Goal: Information Seeking & Learning: Learn about a topic

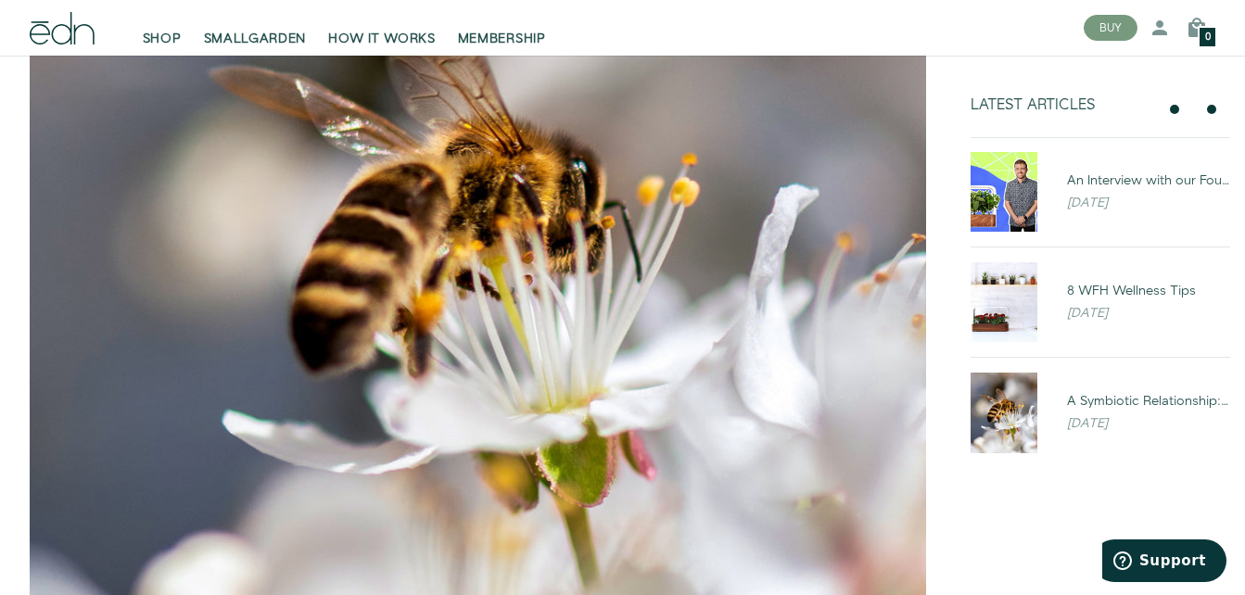
scroll to position [519, 0]
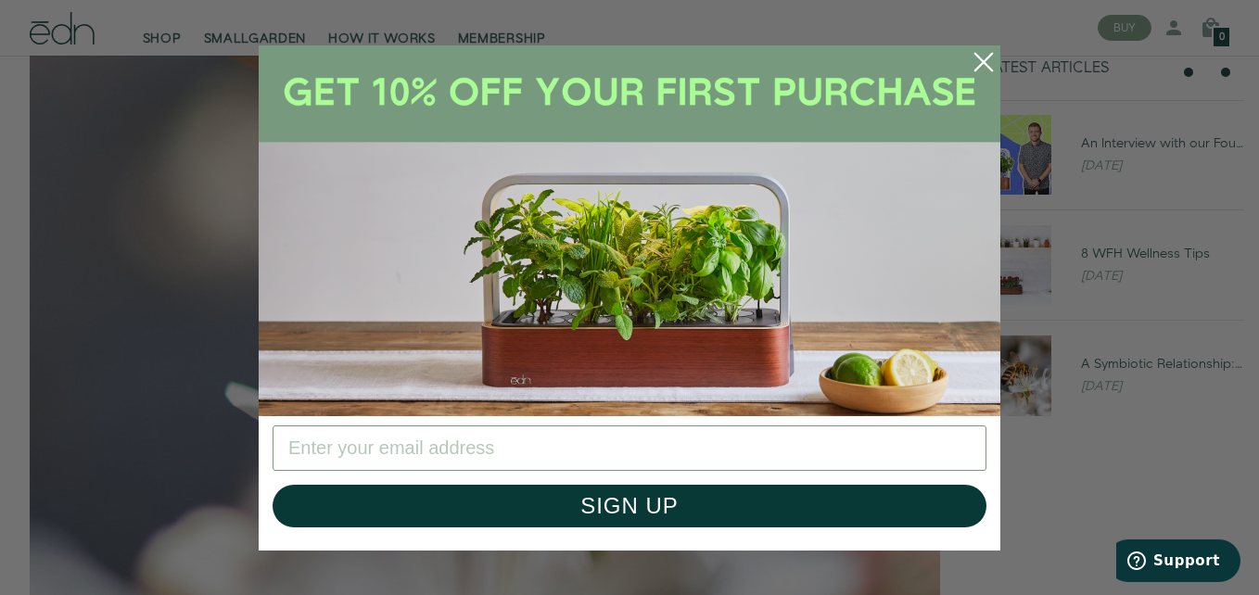
click at [982, 56] on circle "Close dialog" at bounding box center [983, 62] width 41 height 41
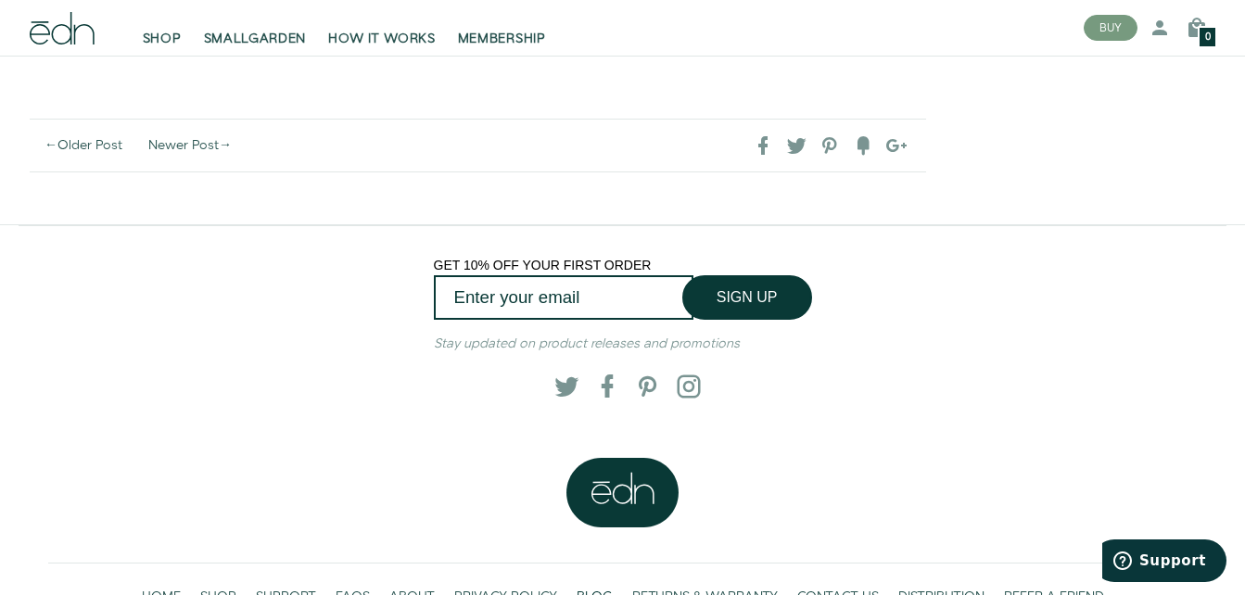
scroll to position [4796, 0]
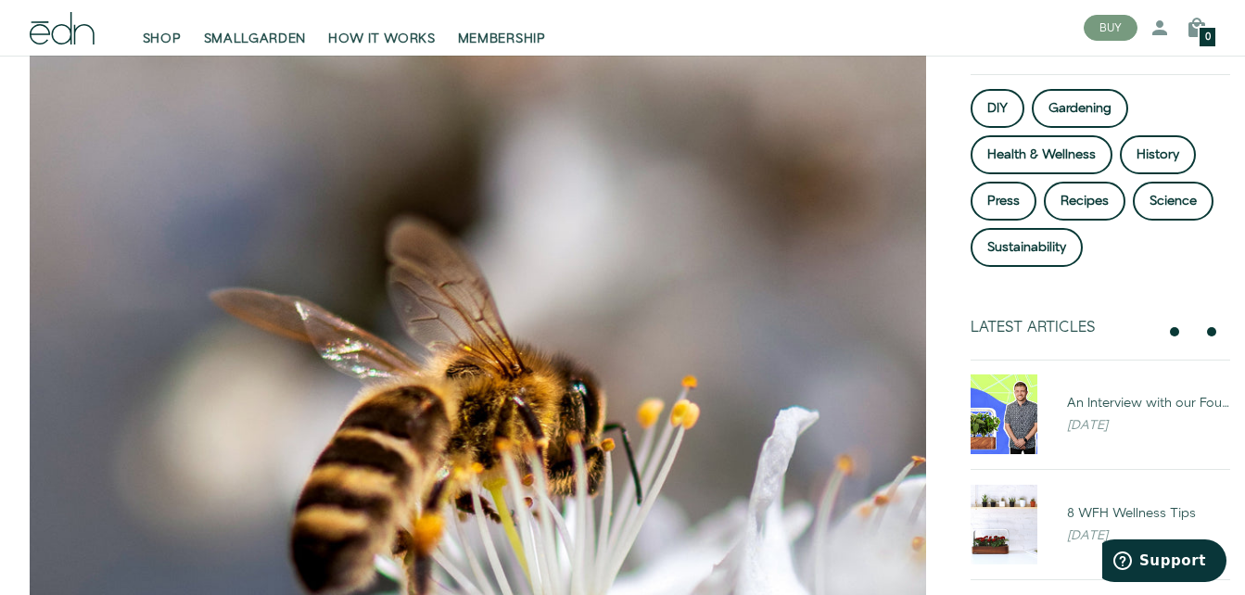
scroll to position [445, 0]
